Goal: Check status: Check status

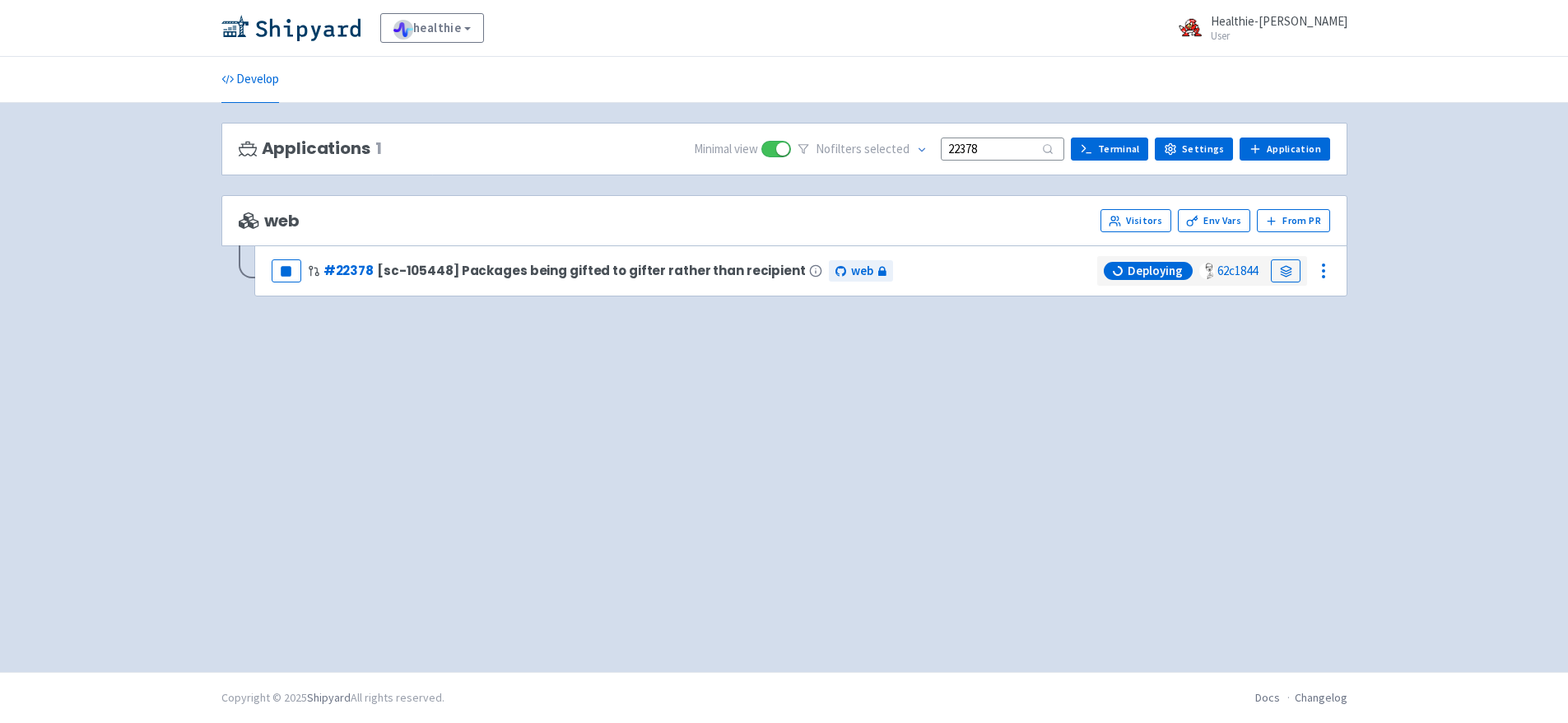
click at [999, 153] on input "22378" at bounding box center [1002, 149] width 123 height 22
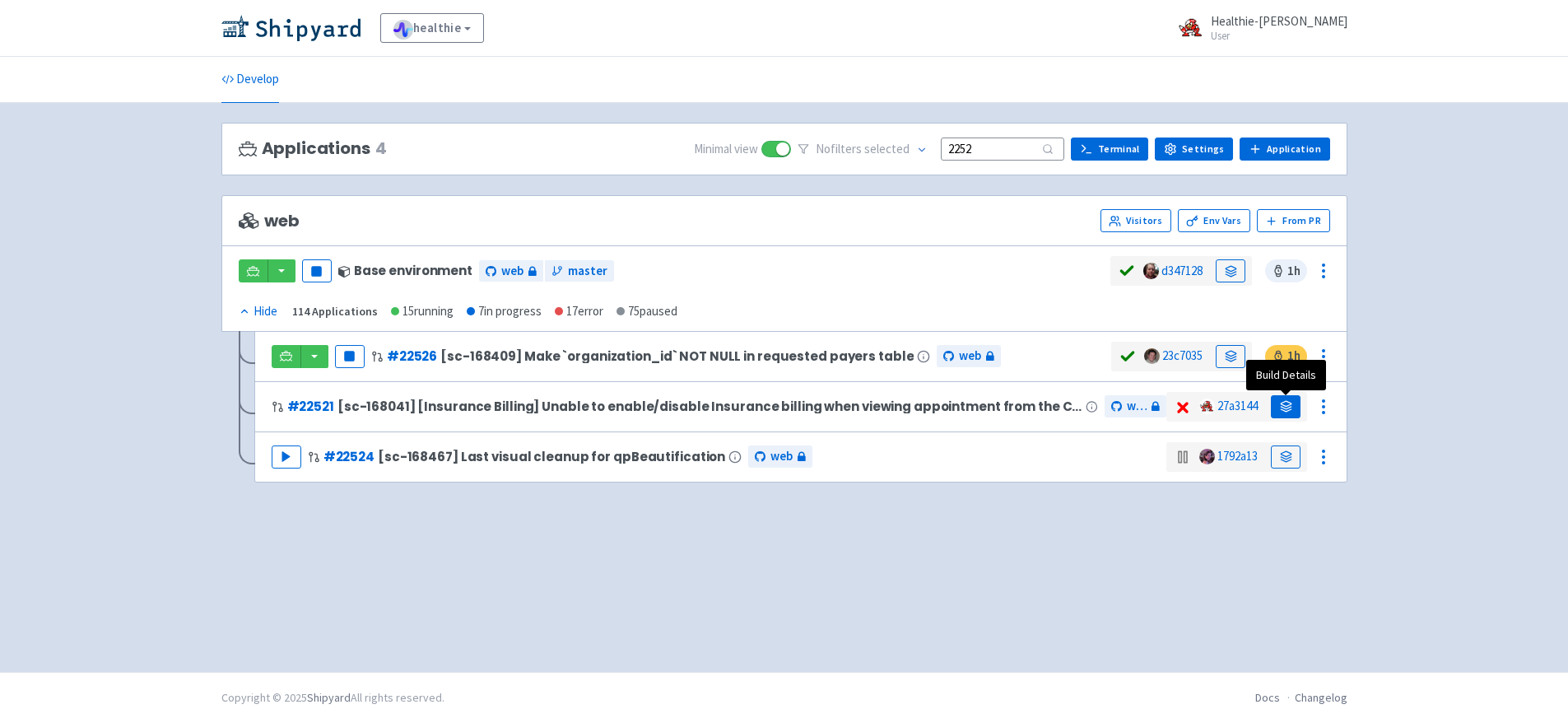
type input "2252"
click at [1280, 404] on icon at bounding box center [1286, 406] width 13 height 13
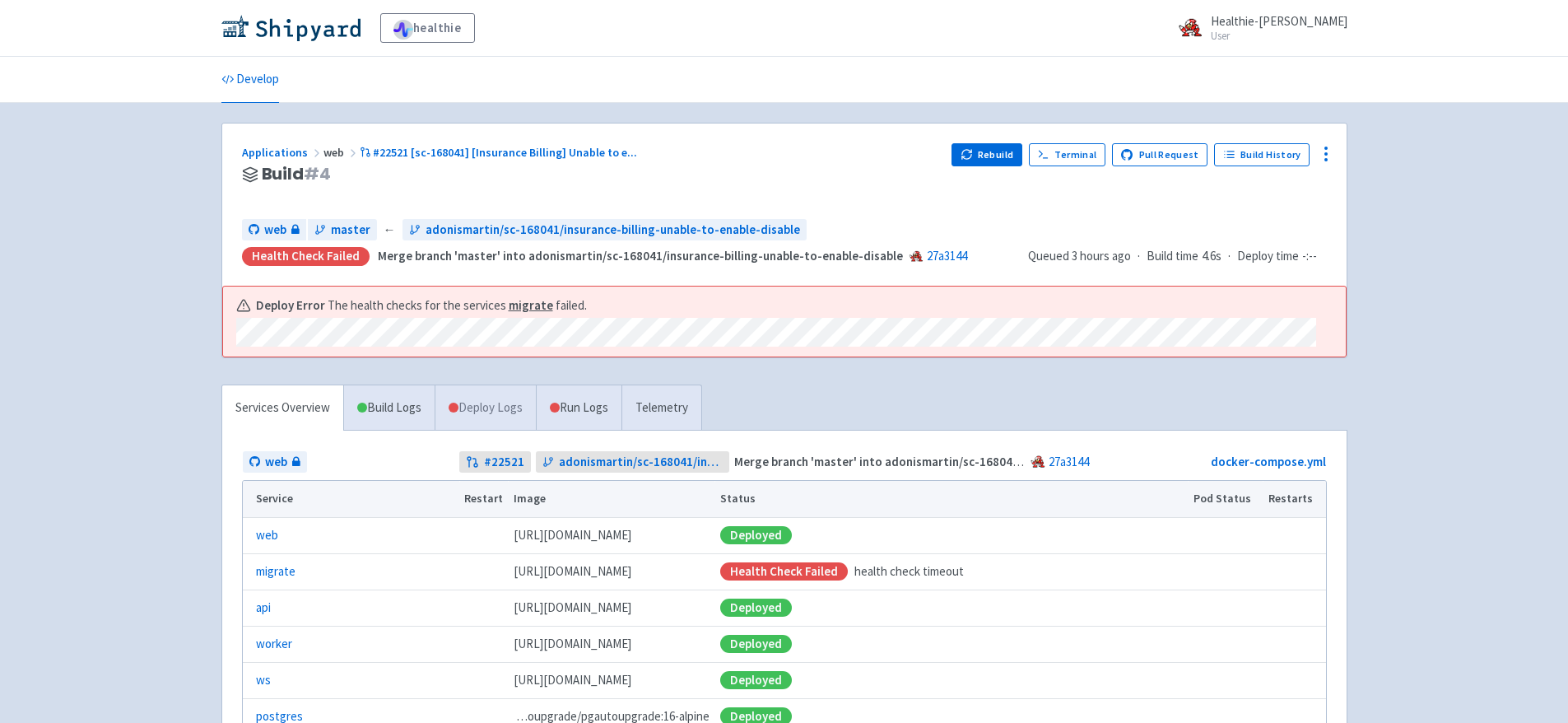
click at [497, 413] on link "Deploy Logs" at bounding box center [484, 407] width 101 height 45
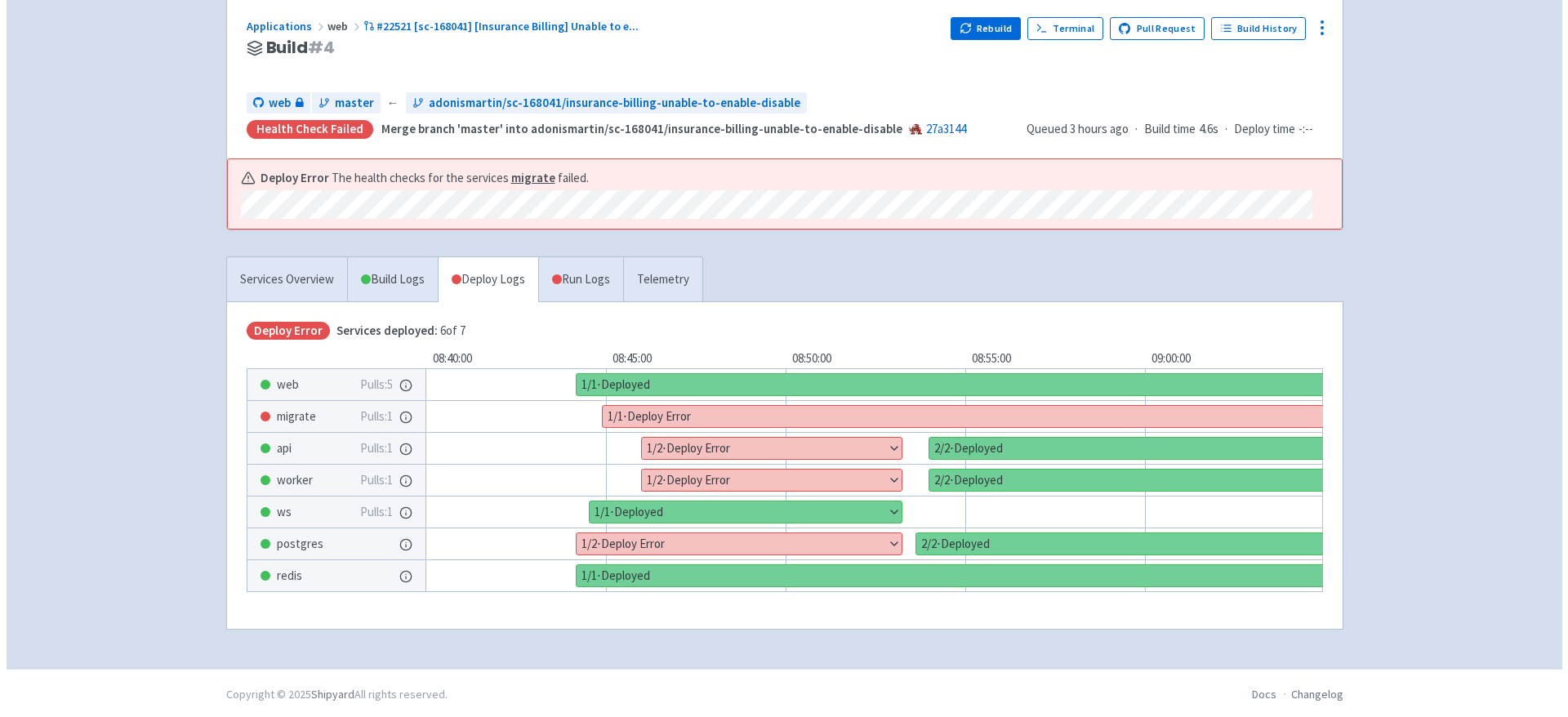
scroll to position [127, 0]
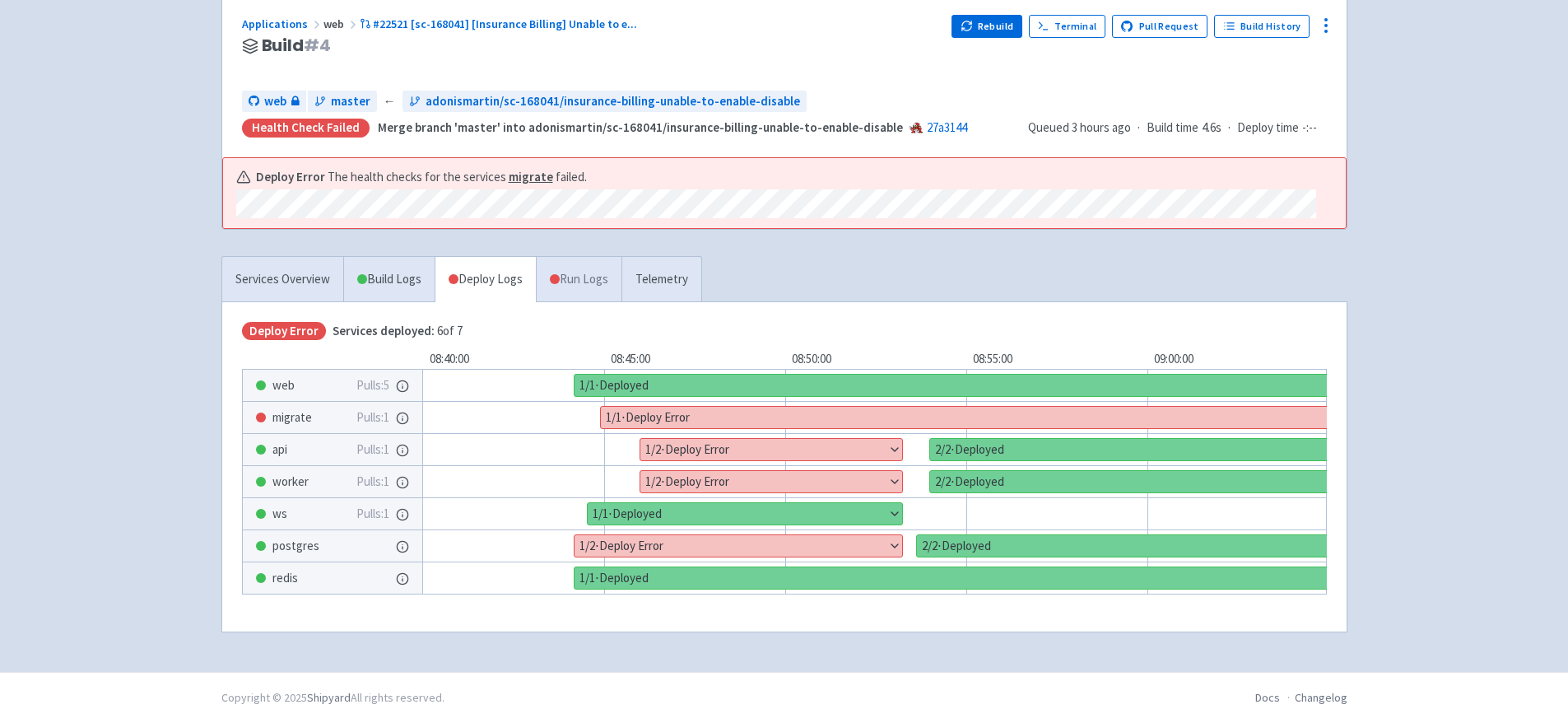
click at [592, 293] on link "Run Logs" at bounding box center [579, 279] width 86 height 45
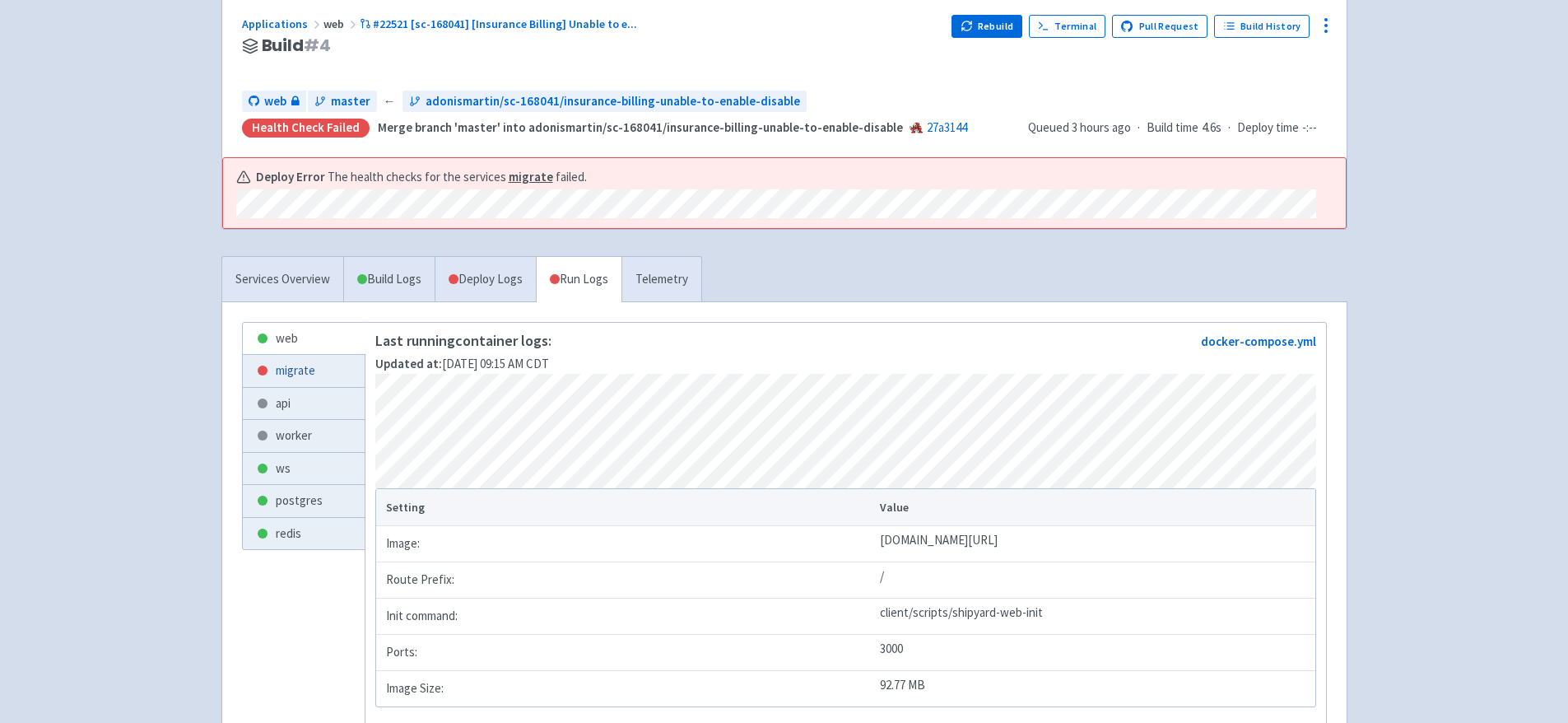
click at [317, 360] on link "migrate" at bounding box center [303, 371] width 122 height 32
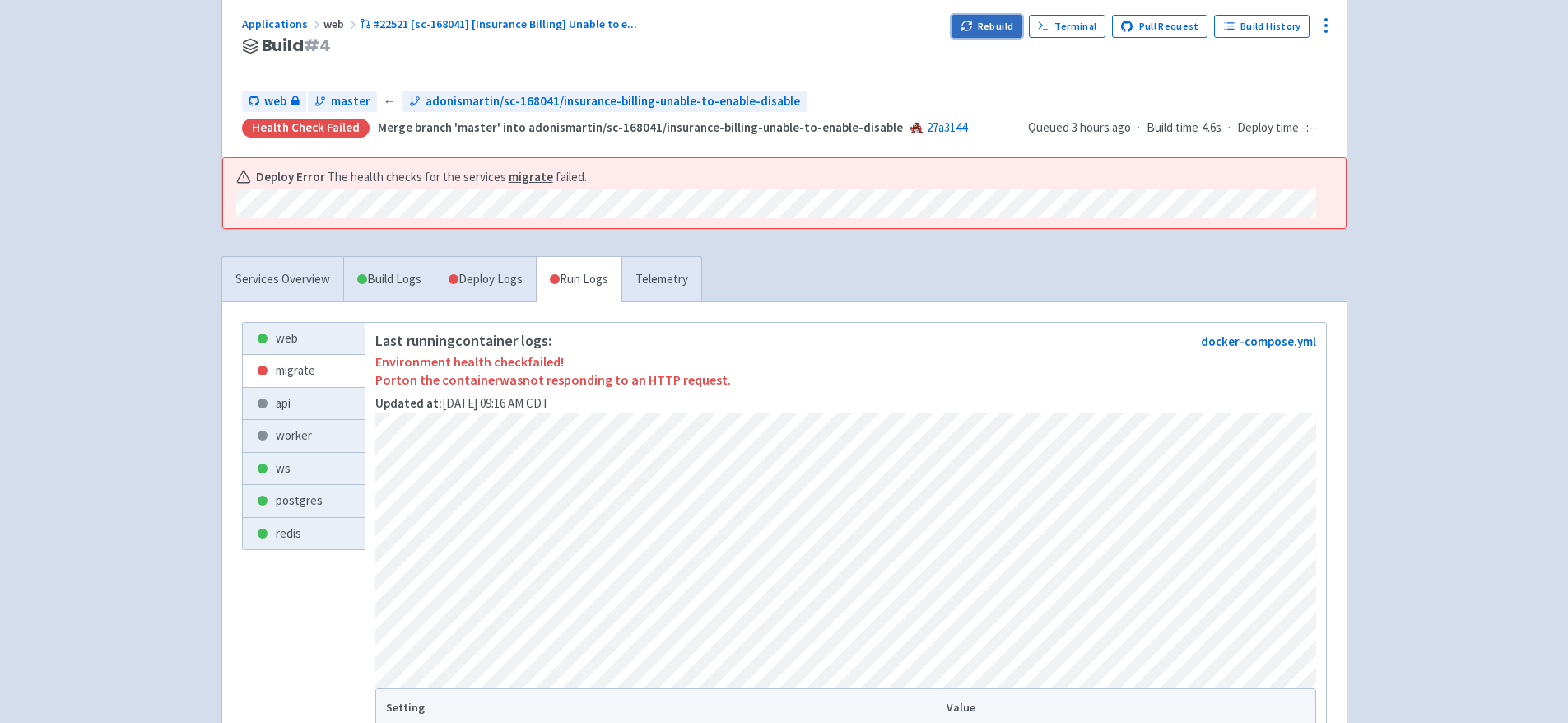
click at [992, 28] on button "Rebuild" at bounding box center [987, 25] width 71 height 23
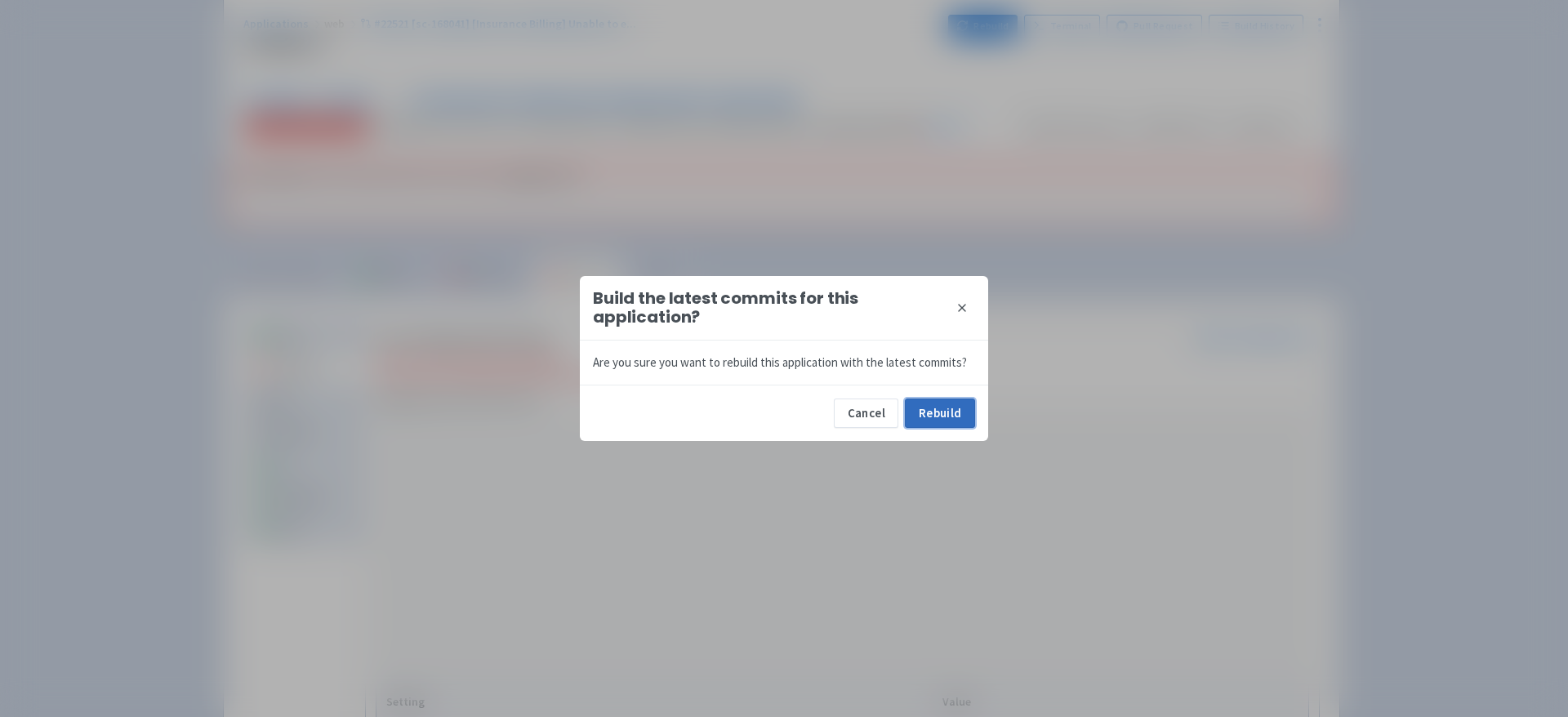
click at [934, 415] on button "Rebuild" at bounding box center [939, 413] width 70 height 29
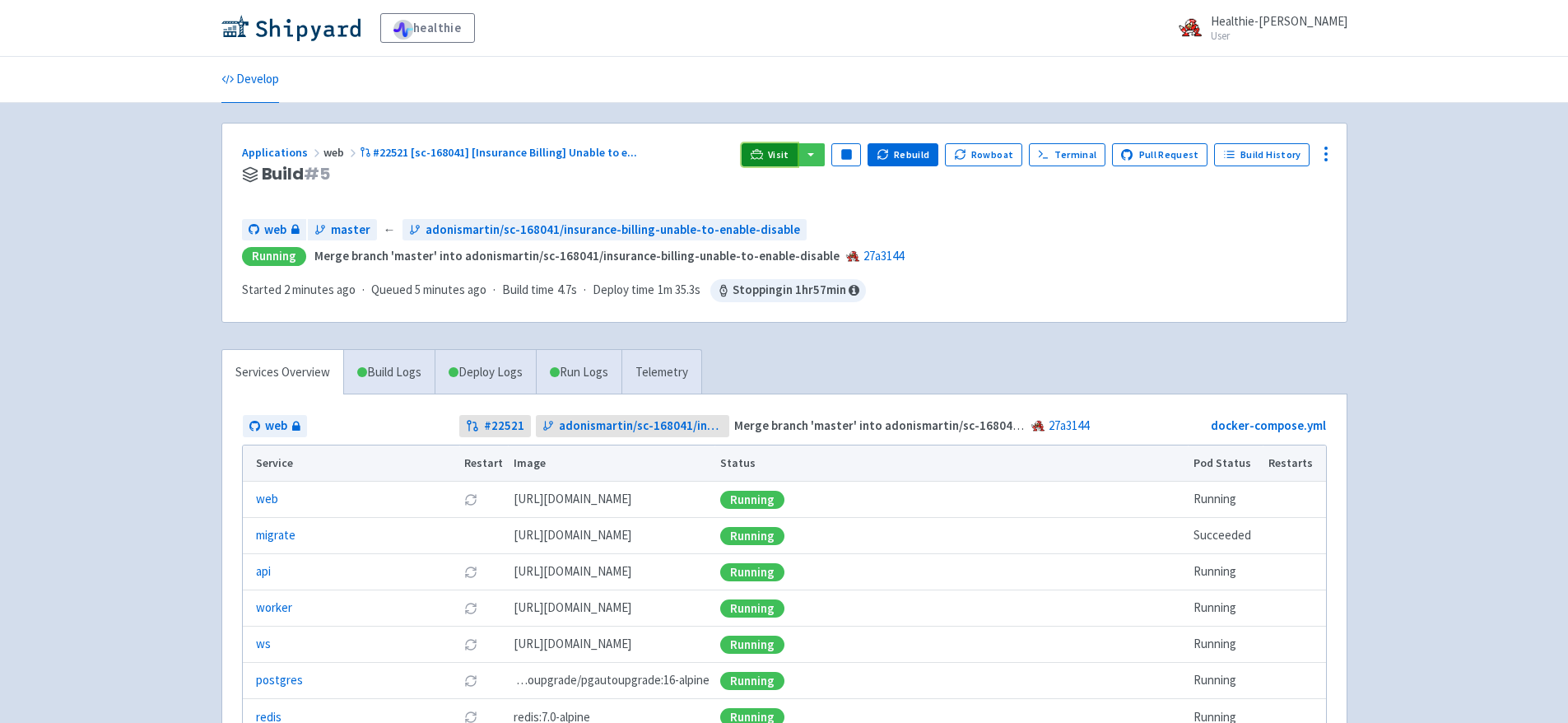
click at [790, 155] on span "Visit" at bounding box center [778, 154] width 21 height 13
